Goal: Use online tool/utility: Utilize a website feature to perform a specific function

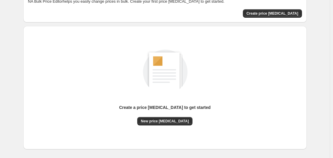
scroll to position [66, 0]
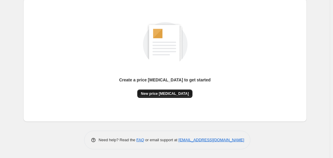
click at [171, 93] on span "New price change job" at bounding box center [165, 93] width 48 height 5
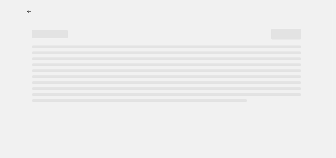
select select "percentage"
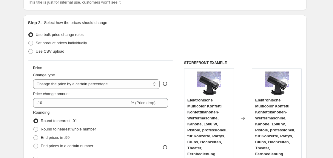
scroll to position [90, 0]
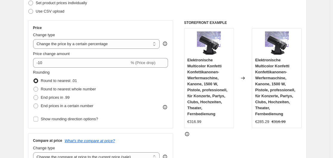
click at [79, 56] on div "Price change amount" at bounding box center [100, 54] width 135 height 6
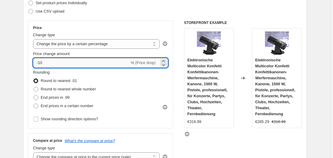
click at [81, 60] on input "-10" at bounding box center [81, 63] width 96 height 10
type input "-1"
type input "-35"
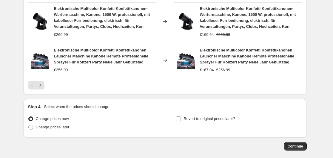
scroll to position [503, 0]
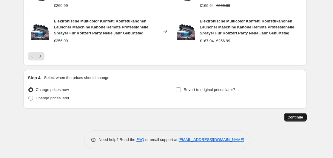
click at [293, 116] on span "Continue" at bounding box center [296, 117] width 16 height 5
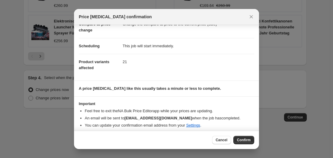
scroll to position [39, 0]
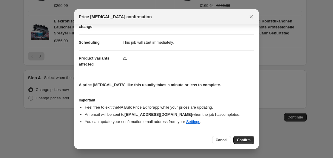
drag, startPoint x: 246, startPoint y: 142, endPoint x: 245, endPoint y: 136, distance: 6.6
click at [246, 142] on button "Confirm" at bounding box center [244, 140] width 21 height 8
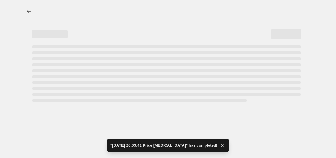
select select "percentage"
